Goal: Task Accomplishment & Management: Manage account settings

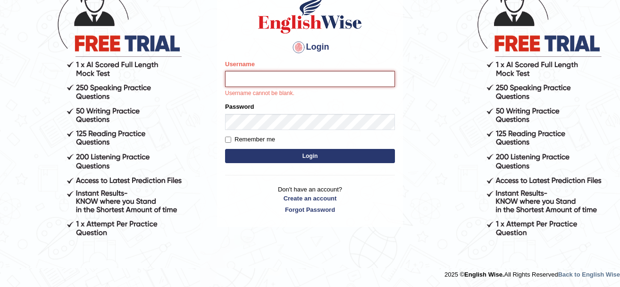
scroll to position [82, 0]
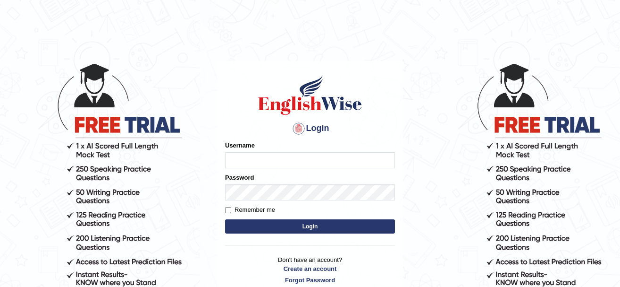
click at [270, 161] on input "Username" at bounding box center [310, 160] width 170 height 16
click at [120, 144] on body "Login Please fix the following errors: Username Password Remember me Login Don'…" at bounding box center [310, 174] width 620 height 287
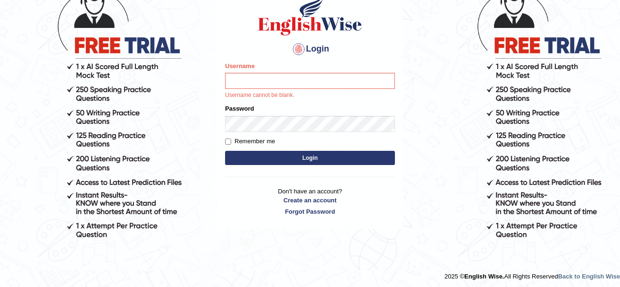
scroll to position [82, 0]
